Goal: Information Seeking & Learning: Learn about a topic

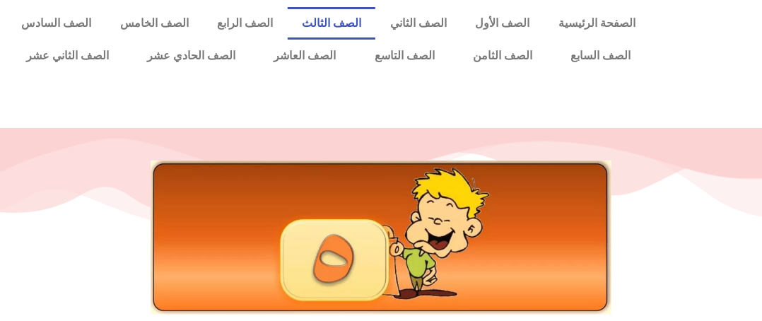
click at [376, 13] on link "الصف الثالث" at bounding box center [332, 23] width 88 height 33
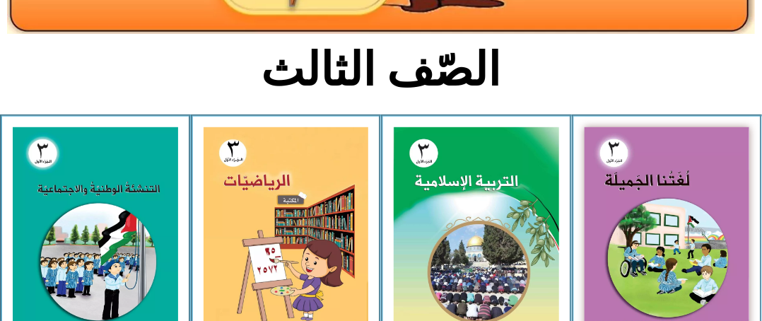
scroll to position [291, 0]
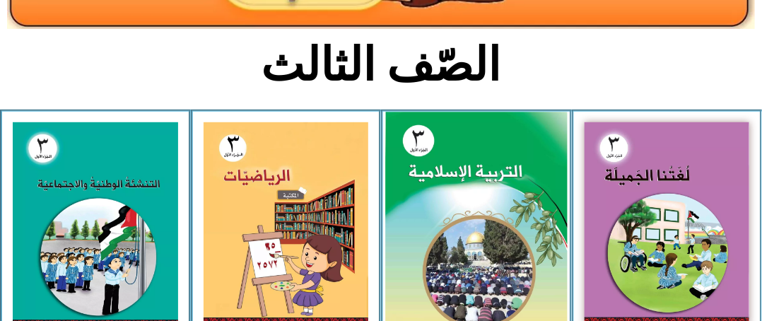
click at [446, 140] on img at bounding box center [476, 225] width 182 height 226
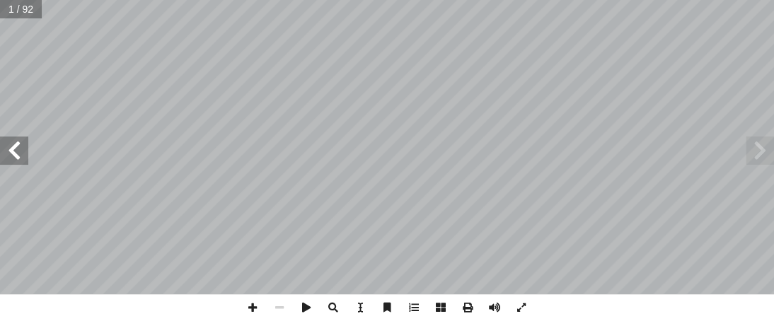
click at [23, 149] on span at bounding box center [14, 150] width 28 height 28
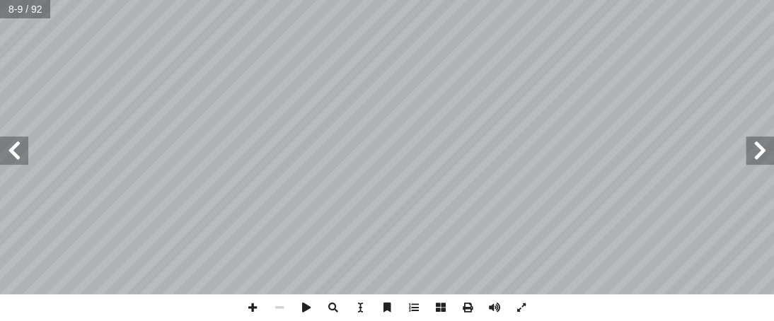
click at [23, 149] on span at bounding box center [14, 150] width 28 height 28
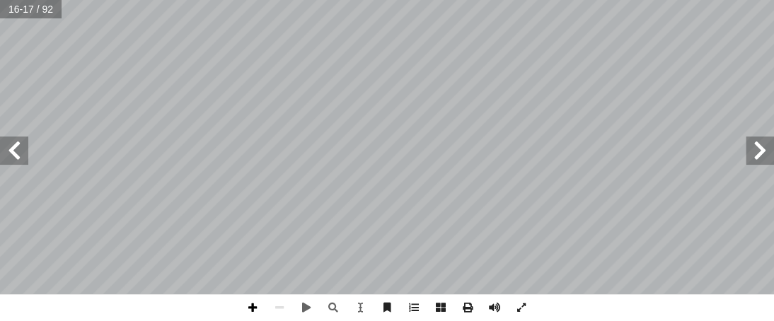
click at [254, 306] on span at bounding box center [252, 307] width 27 height 27
click at [252, 309] on span at bounding box center [252, 307] width 27 height 27
click at [256, 129] on html "الصفحة الرئيسية الصف الأول الصف الثاني الصف الثالث الصف الرابع الصف الخامس الصف…" at bounding box center [387, 64] width 774 height 129
click at [532, 293] on div "١٢ ِ ر ِ خ آ ال� ِ م ْ و َ الي َ و ِ ة َ ك ِ لائ َ الم ِ ب ُ يمان إ ال� ِ ة َّ …" at bounding box center [387, 160] width 774 height 321
click at [613, 129] on html "الصفحة الرئيسية الصف الأول الصف الثاني الصف الثالث الصف الرابع الصف الخامس الصف…" at bounding box center [387, 64] width 774 height 129
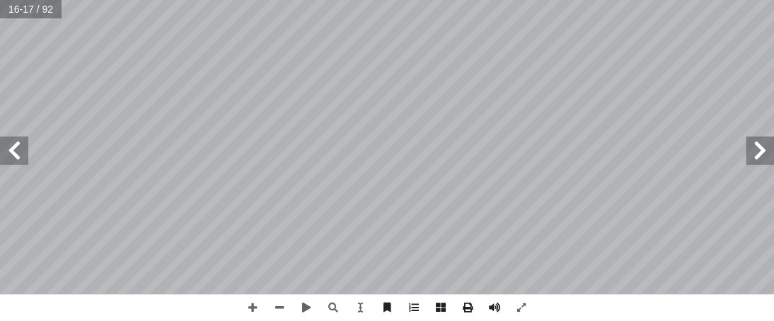
click at [580, 129] on html "الصفحة الرئيسية الصف الأول الصف الثاني الصف الثالث الصف الرابع الصف الخامس الصف…" at bounding box center [387, 64] width 774 height 129
click at [564, 296] on div "١٢ ِ ر ِ خ آ ال� ِ م ْ و َ الي َ و ِ ة َ ك ِ لائ َ الم ِ ب ُ يمان إ ال� ِ ة َّ …" at bounding box center [387, 160] width 774 height 321
click at [416, 0] on html "الصفحة الرئيسية الصف الأول الصف الثاني الصف الثالث الصف الرابع الصف الخامس الصف…" at bounding box center [387, 64] width 774 height 129
click at [757, 0] on html "الصفحة الرئيسية الصف الأول الصف الثاني الصف الثالث الصف الرابع الصف الخامس الصف…" at bounding box center [387, 64] width 774 height 129
